Goal: Check status: Check status

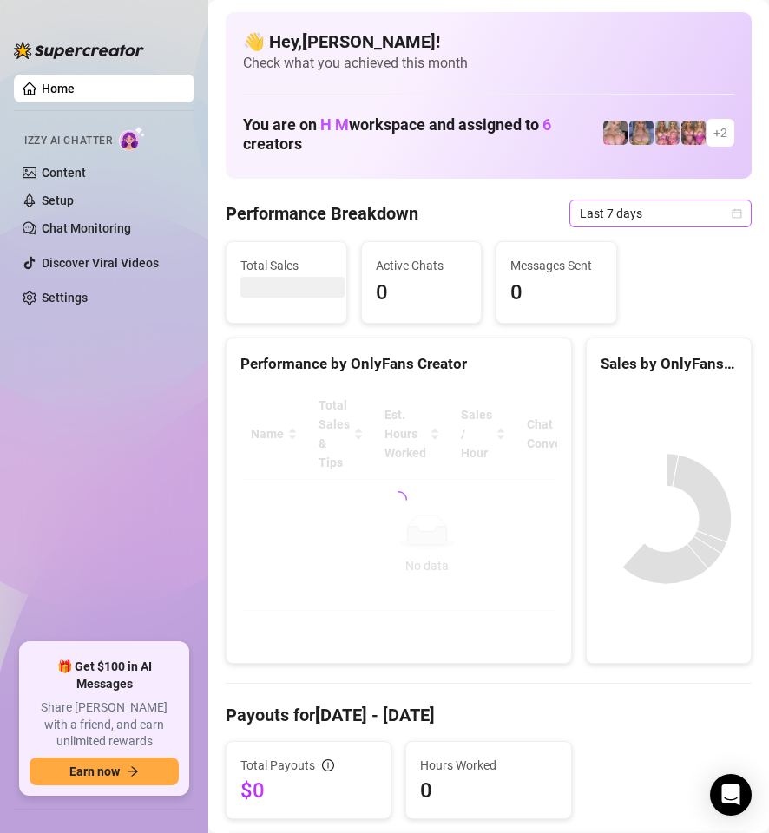
click at [731, 212] on icon "calendar" at bounding box center [736, 213] width 10 height 10
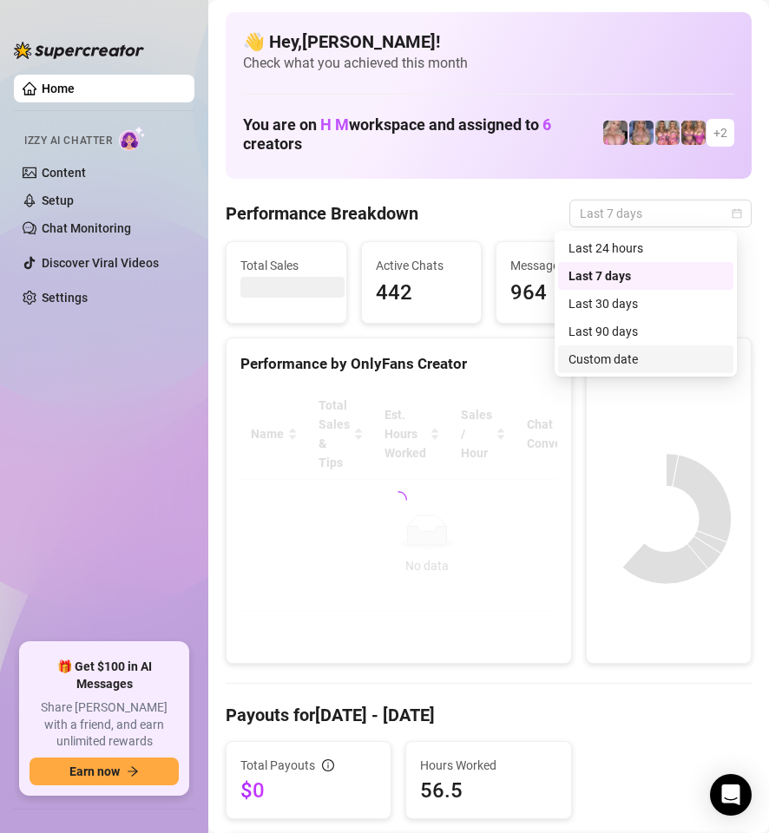
click at [639, 370] on div "Custom date" at bounding box center [645, 359] width 175 height 28
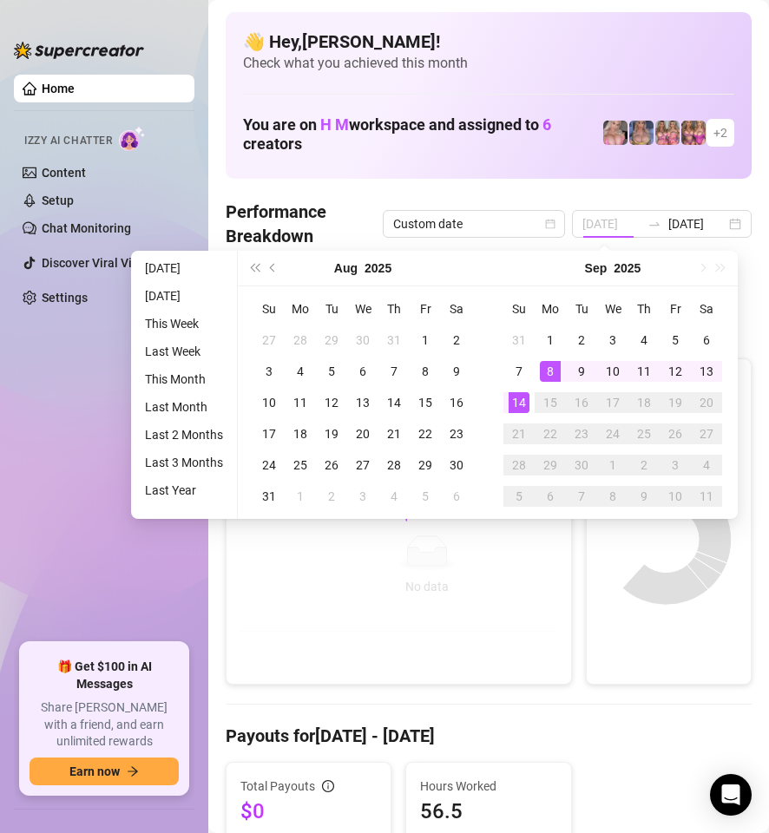
click at [555, 373] on div "8" at bounding box center [550, 371] width 21 height 21
click at [516, 403] on div "14" at bounding box center [518, 402] width 21 height 21
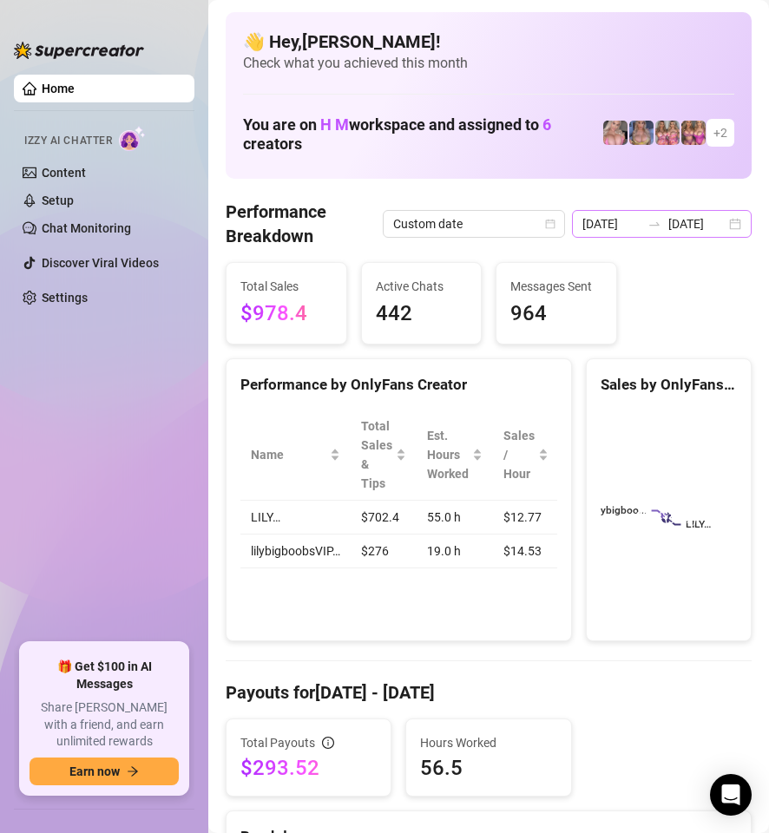
click at [722, 227] on div "[DATE] [DATE]" at bounding box center [662, 224] width 180 height 28
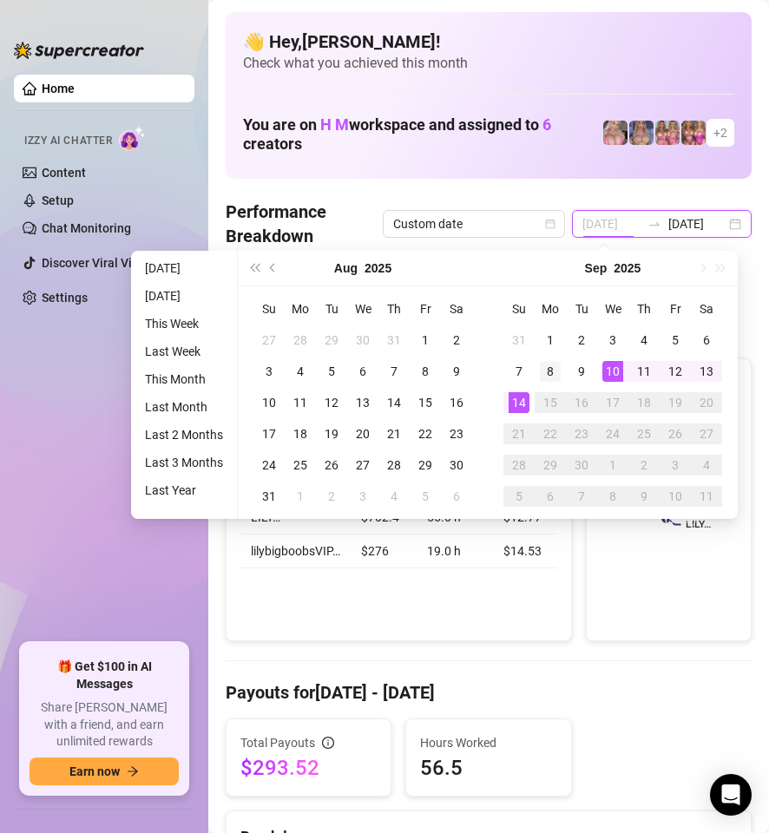
type input "[DATE]"
click at [552, 374] on div "8" at bounding box center [550, 371] width 21 height 21
type input "[DATE]"
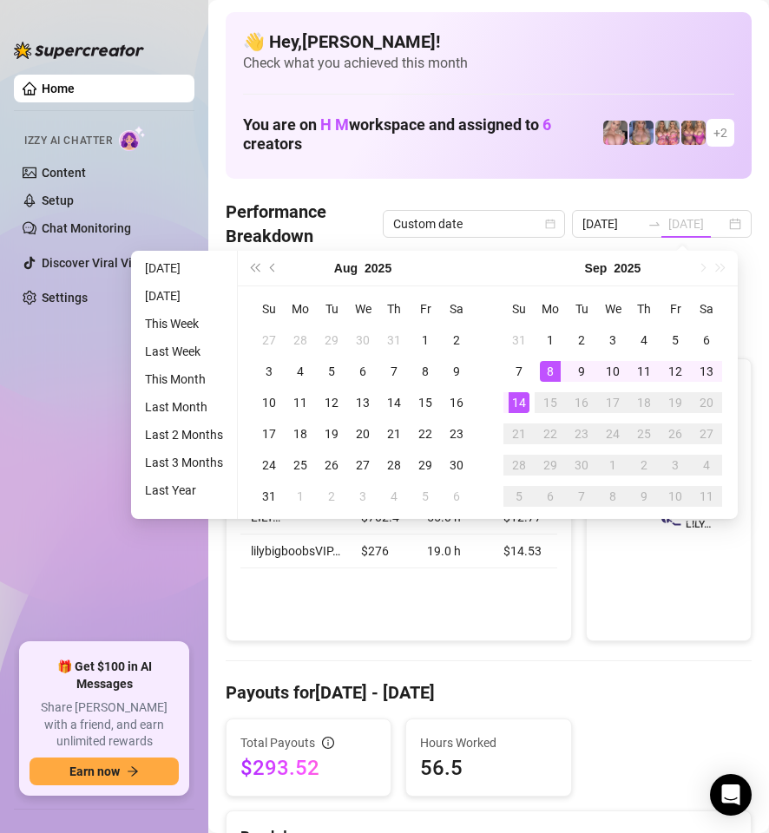
scroll to position [0, 0]
click at [521, 403] on div "14" at bounding box center [518, 402] width 21 height 21
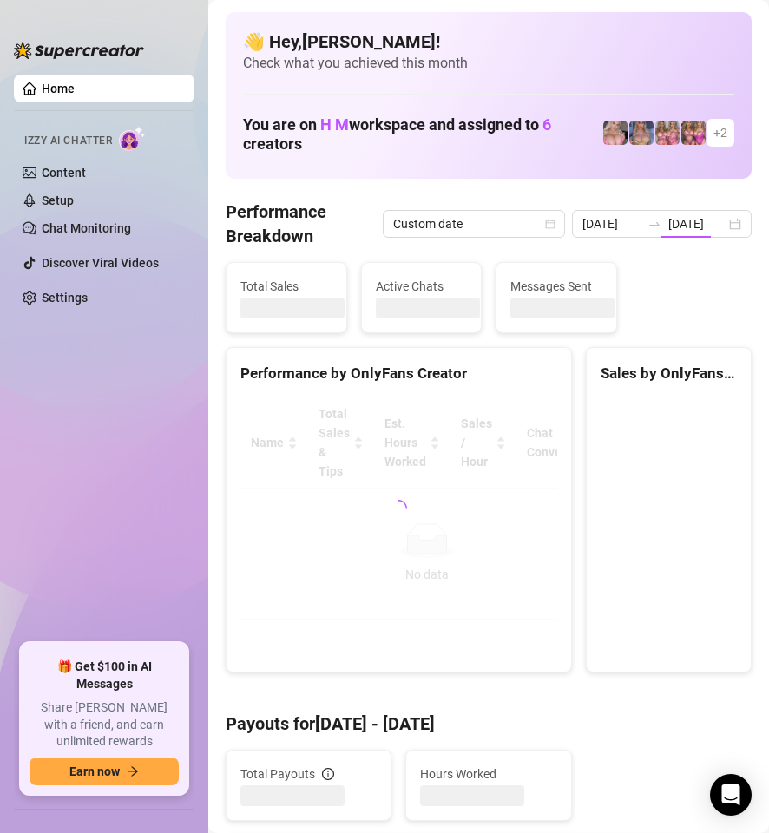
type input "[DATE]"
